Goal: Task Accomplishment & Management: Manage account settings

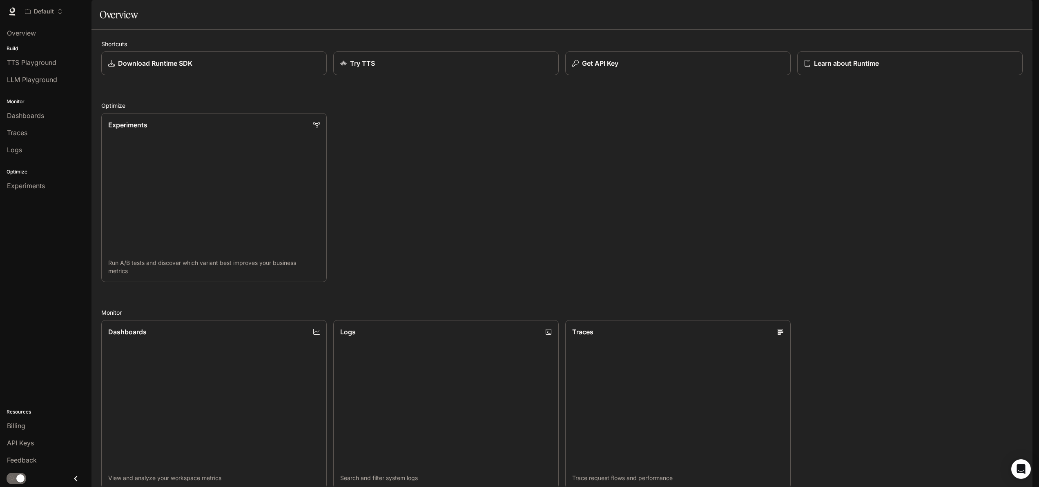
click at [1020, 13] on img "button" at bounding box center [1020, 11] width 11 height 11
click at [970, 58] on span "Billing" at bounding box center [969, 60] width 105 height 8
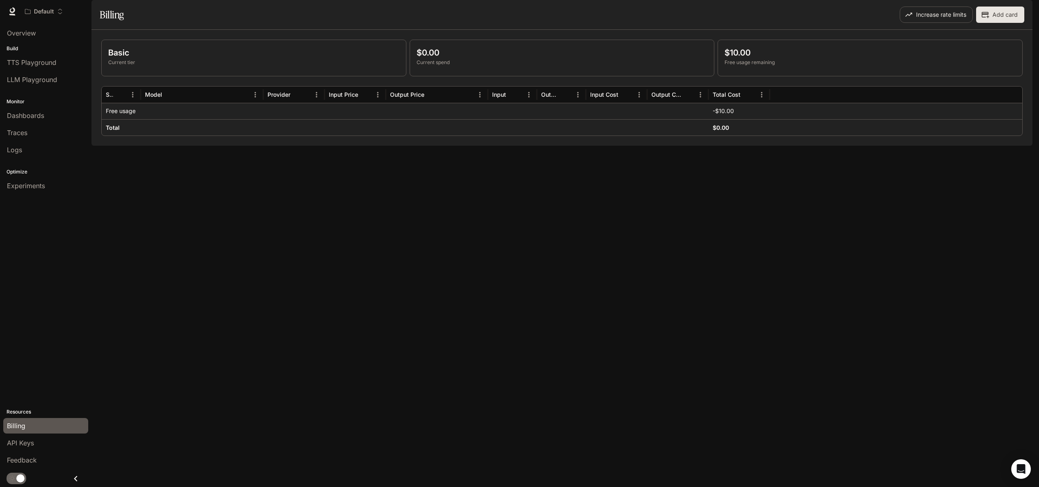
click at [1018, 15] on img "button" at bounding box center [1020, 11] width 11 height 11
click at [859, 184] on div at bounding box center [519, 243] width 1039 height 487
click at [48, 11] on p "Default" at bounding box center [44, 11] width 20 height 7
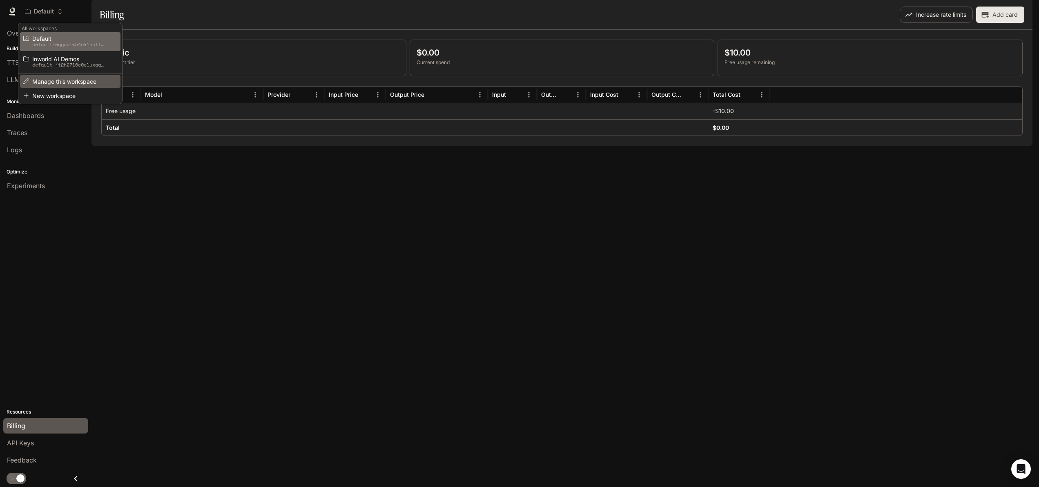
click at [45, 82] on span "Manage this workspace" at bounding box center [69, 81] width 74 height 6
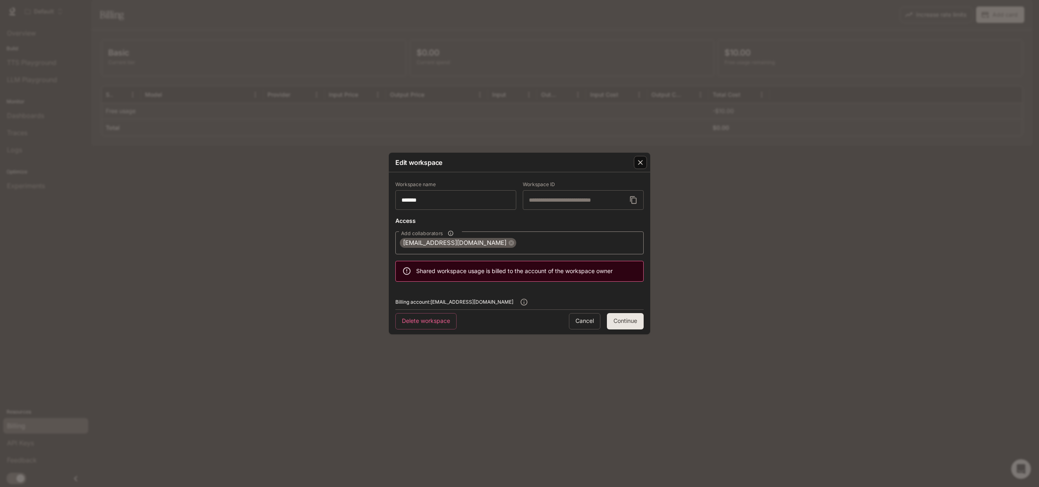
click at [643, 163] on icon "button" at bounding box center [640, 162] width 8 height 8
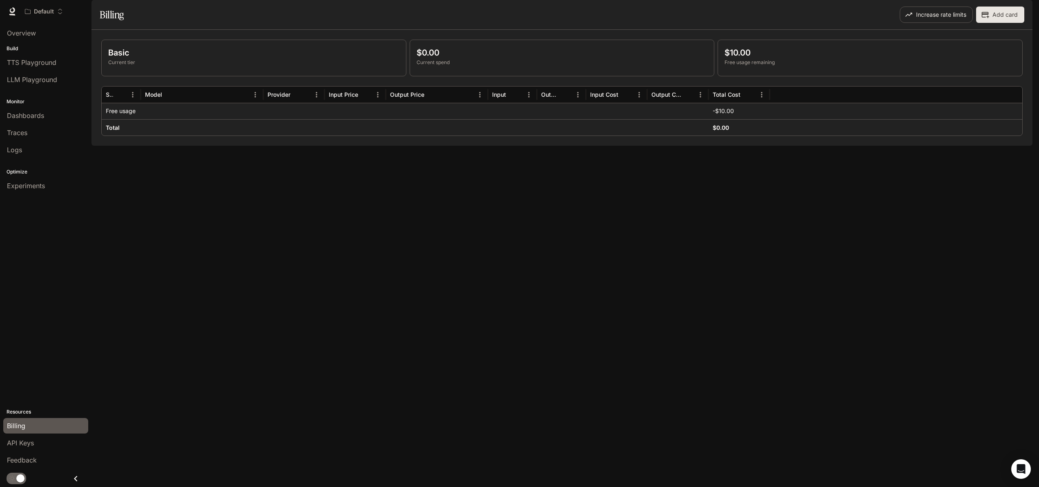
click at [1022, 11] on img "button" at bounding box center [1020, 11] width 11 height 11
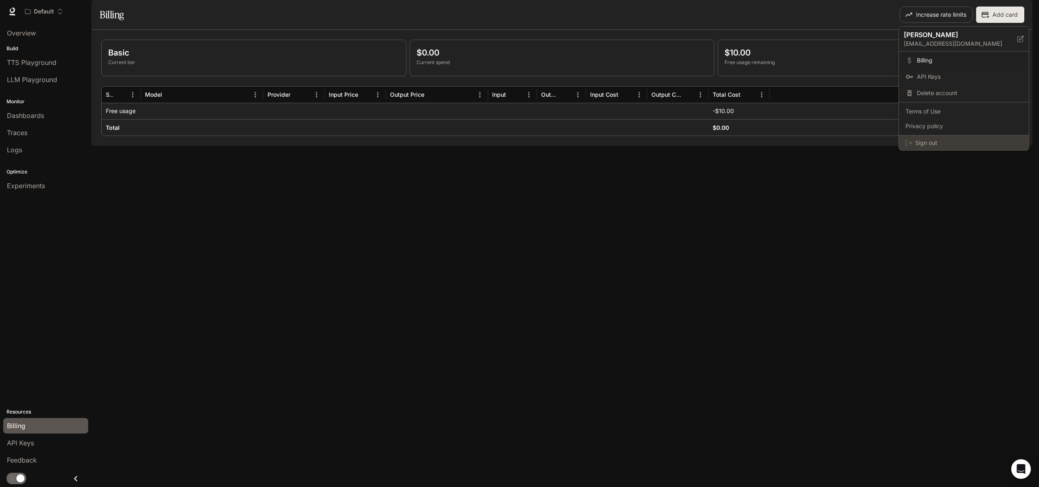
click at [953, 140] on span "Sign out" at bounding box center [968, 143] width 107 height 8
